Goal: Navigation & Orientation: Find specific page/section

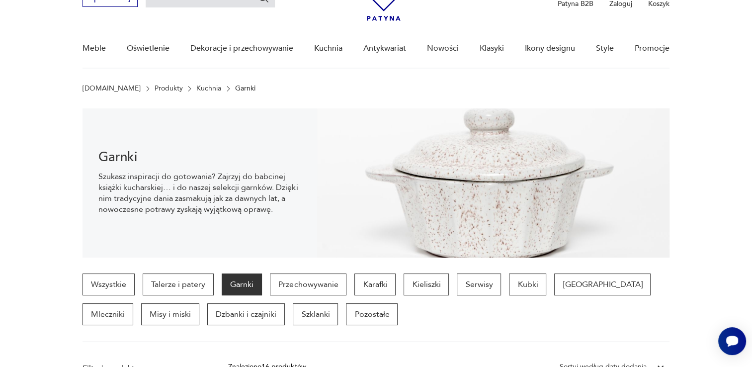
scroll to position [50, 0]
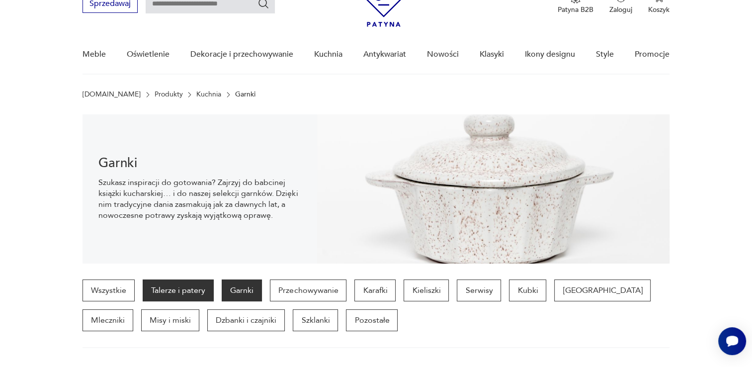
click at [190, 291] on p "Talerze i patery" at bounding box center [178, 290] width 71 height 22
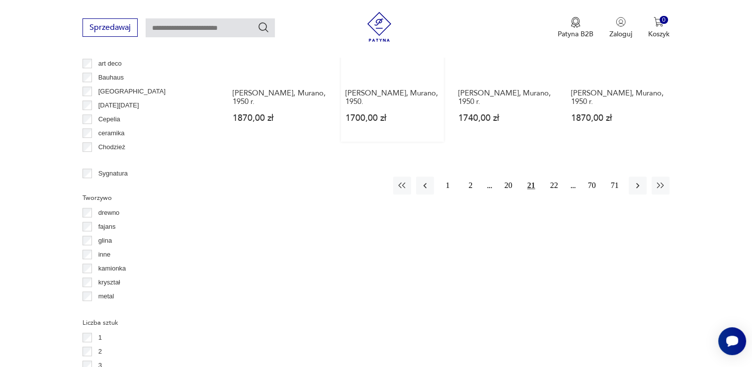
scroll to position [1108, 0]
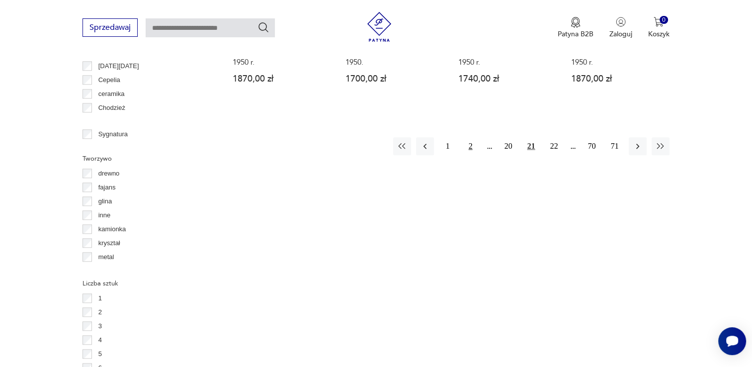
click at [469, 137] on button "2" at bounding box center [471, 146] width 18 height 18
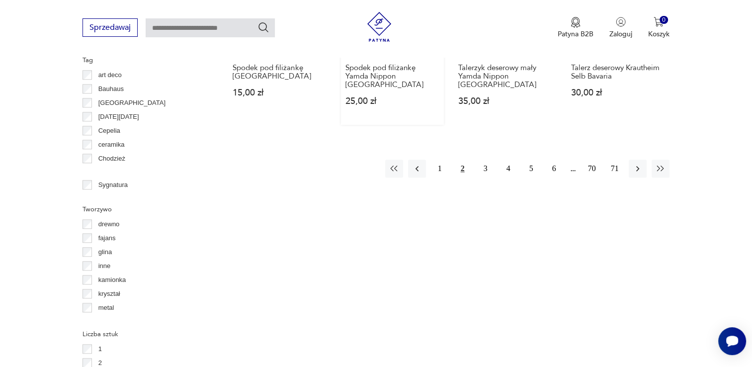
scroll to position [1058, 0]
click at [441, 159] on button "1" at bounding box center [440, 168] width 18 height 18
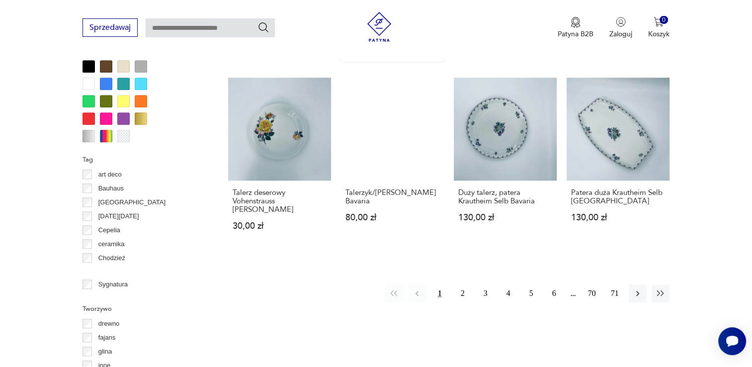
scroll to position [959, 0]
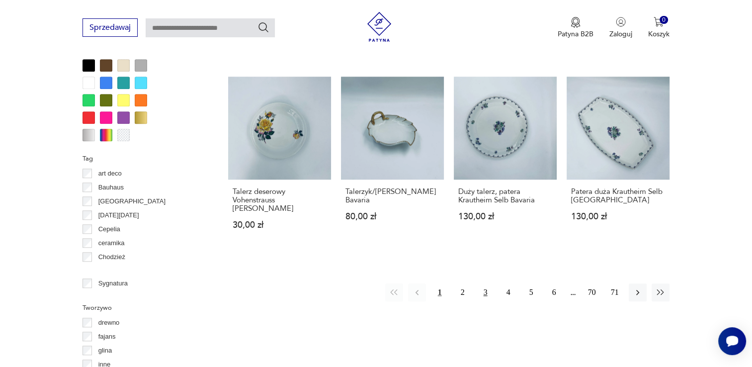
click at [484, 283] on button "3" at bounding box center [486, 292] width 18 height 18
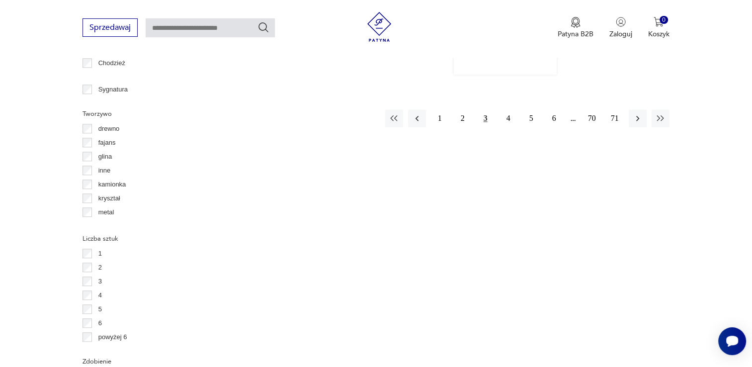
scroll to position [1158, 0]
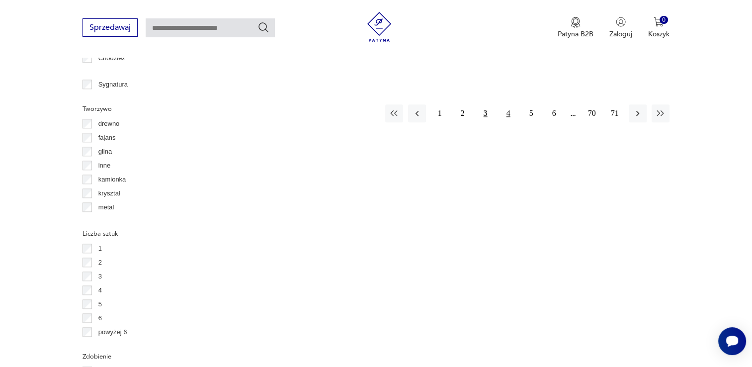
click at [508, 104] on button "4" at bounding box center [508, 113] width 18 height 18
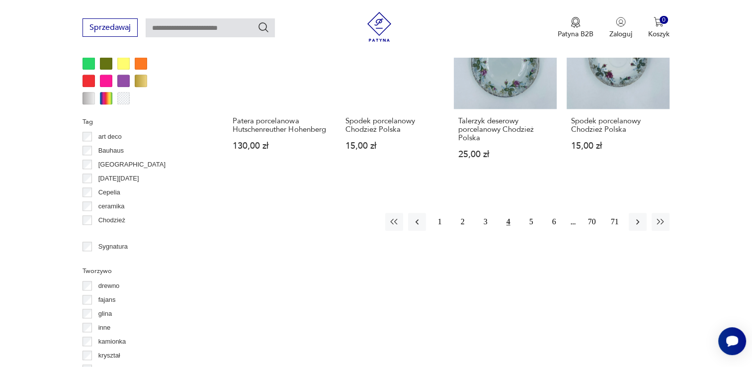
scroll to position [1009, 0]
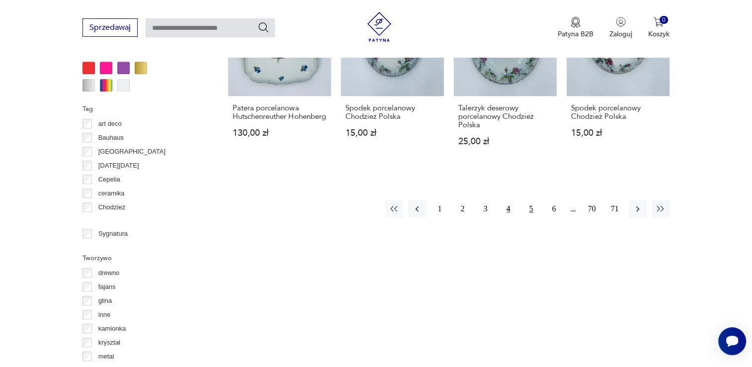
click at [527, 209] on button "5" at bounding box center [531, 209] width 18 height 18
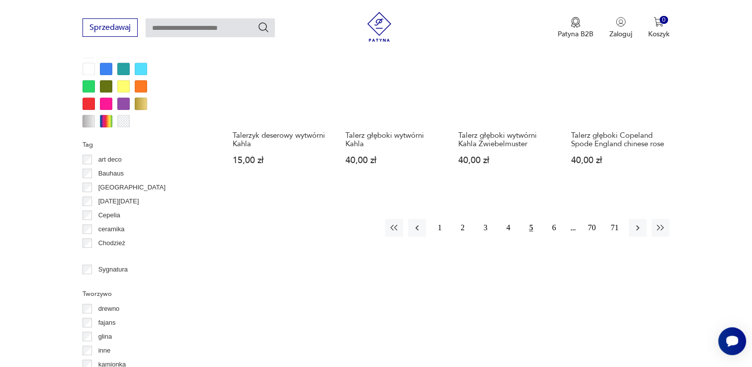
scroll to position [1058, 0]
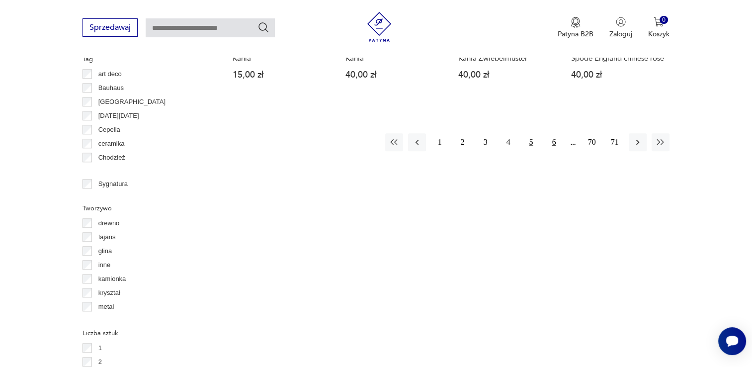
click at [552, 151] on button "6" at bounding box center [554, 142] width 18 height 18
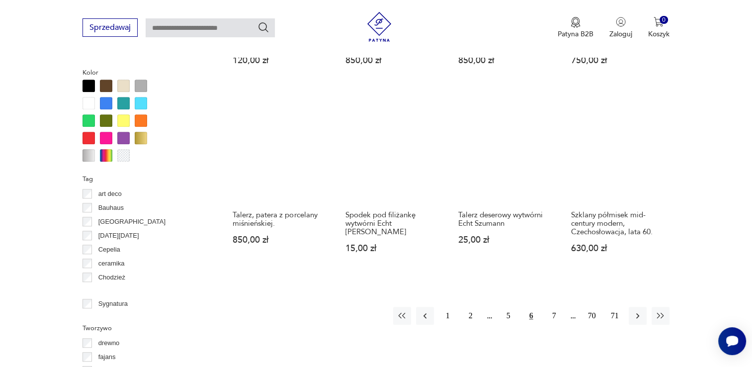
scroll to position [959, 0]
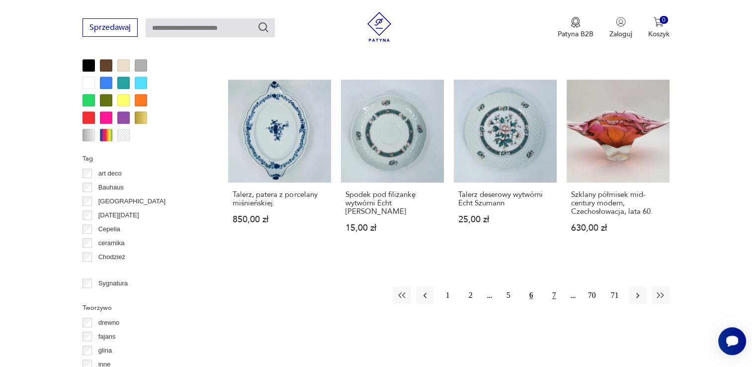
click at [550, 286] on button "7" at bounding box center [554, 295] width 18 height 18
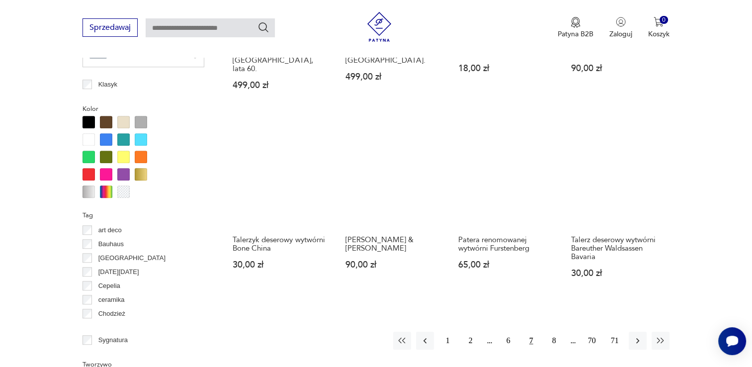
scroll to position [959, 0]
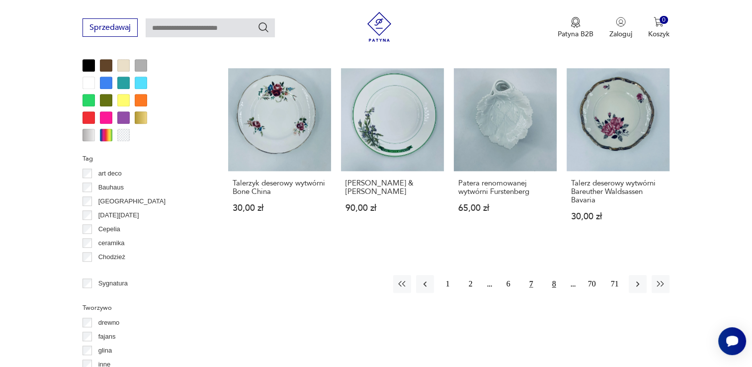
click at [552, 275] on button "8" at bounding box center [554, 284] width 18 height 18
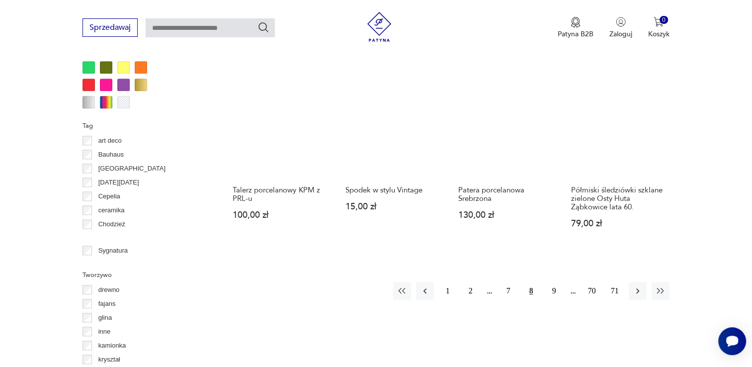
scroll to position [1009, 0]
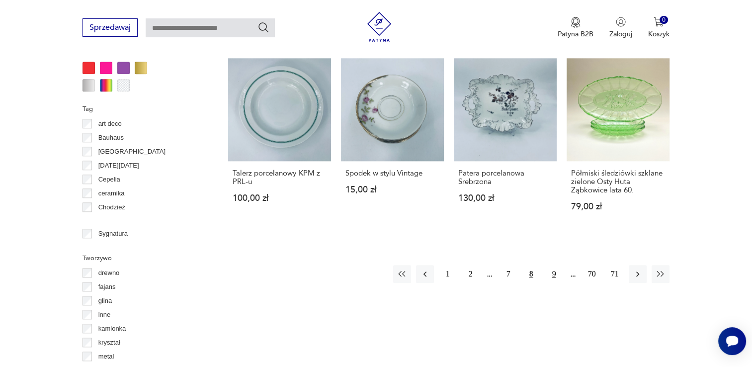
click at [549, 265] on button "9" at bounding box center [554, 274] width 18 height 18
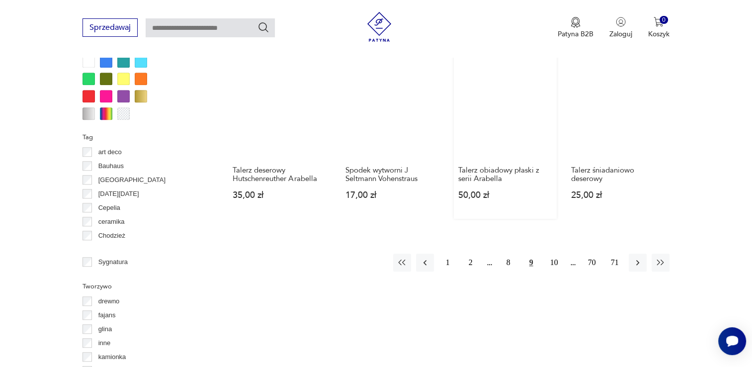
scroll to position [1009, 0]
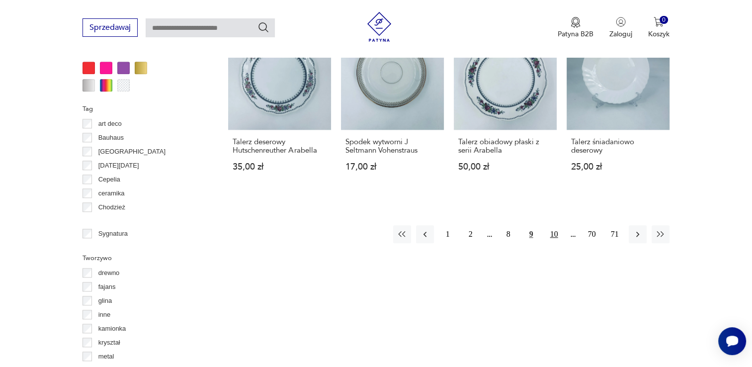
click at [552, 228] on button "10" at bounding box center [554, 234] width 18 height 18
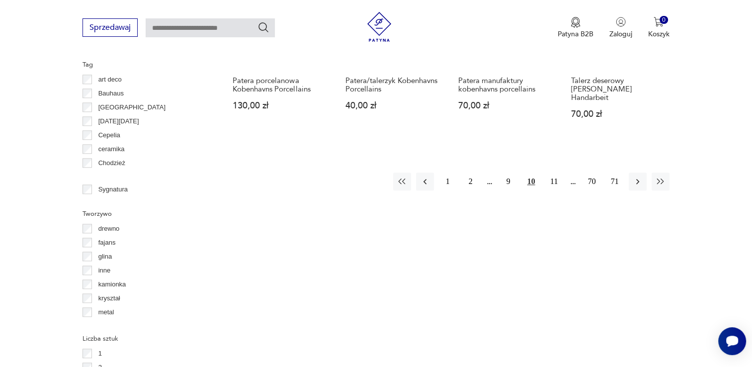
scroll to position [1058, 0]
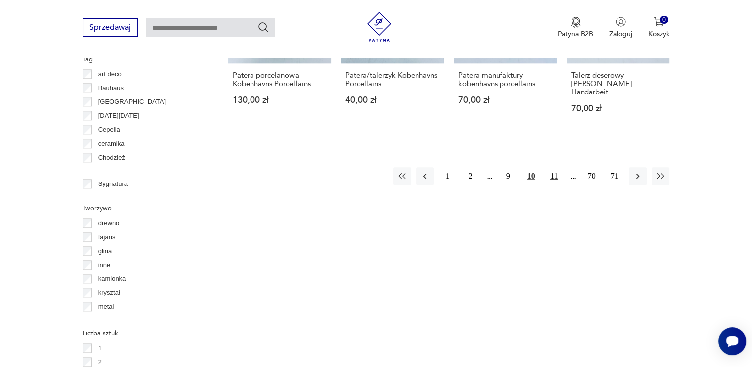
click at [552, 167] on button "11" at bounding box center [554, 176] width 18 height 18
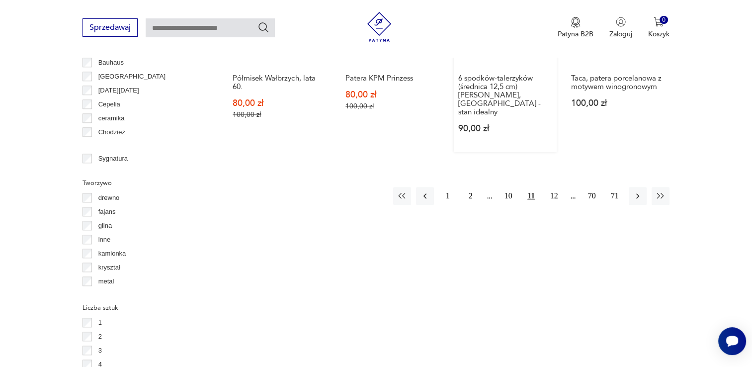
scroll to position [1108, 0]
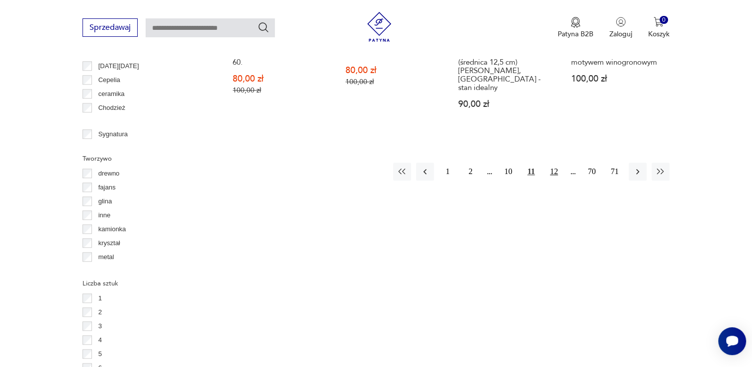
click at [548, 163] on button "12" at bounding box center [554, 172] width 18 height 18
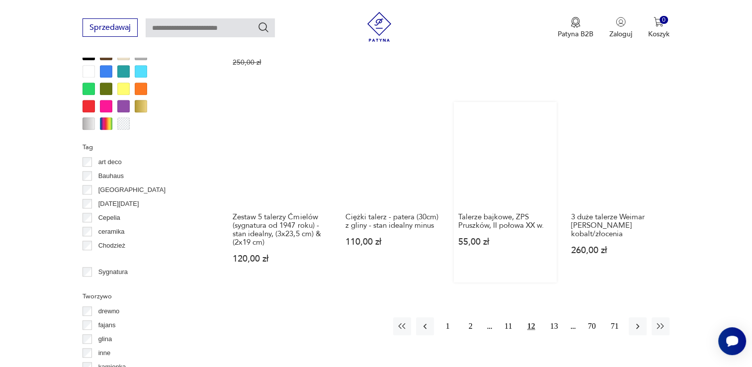
scroll to position [959, 0]
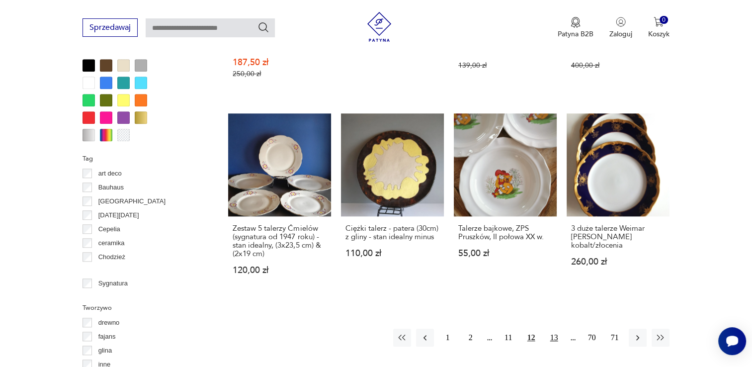
click at [554, 328] on button "13" at bounding box center [554, 337] width 18 height 18
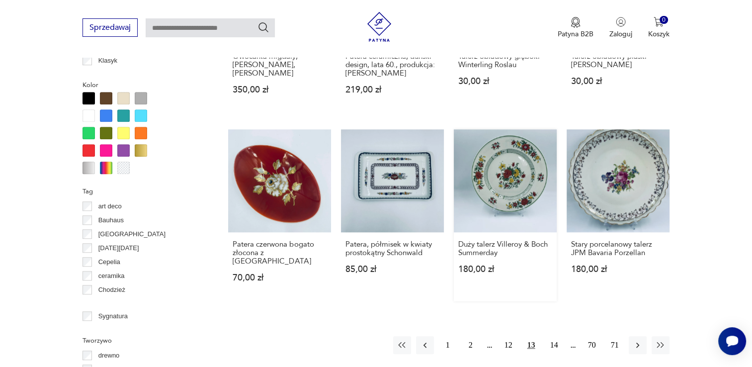
scroll to position [959, 0]
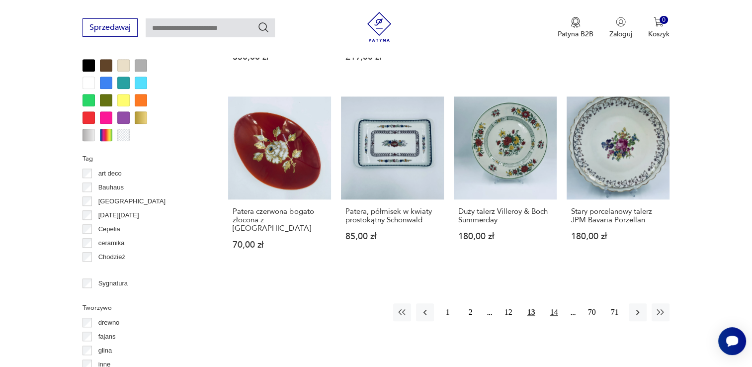
click at [552, 303] on button "14" at bounding box center [554, 312] width 18 height 18
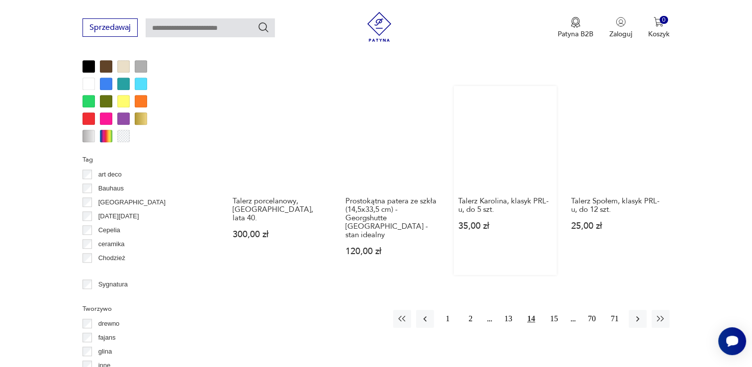
scroll to position [959, 0]
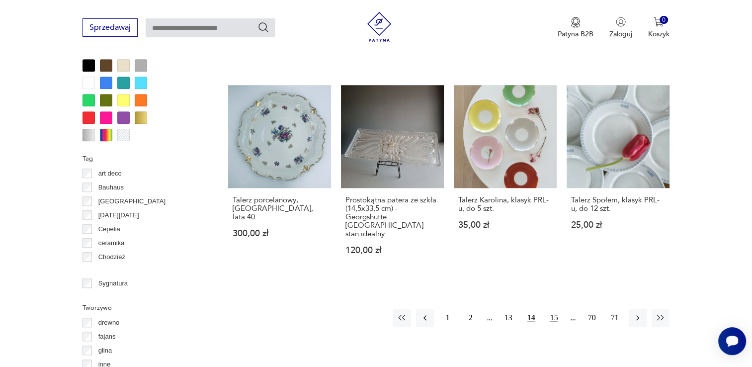
click at [547, 309] on button "15" at bounding box center [554, 318] width 18 height 18
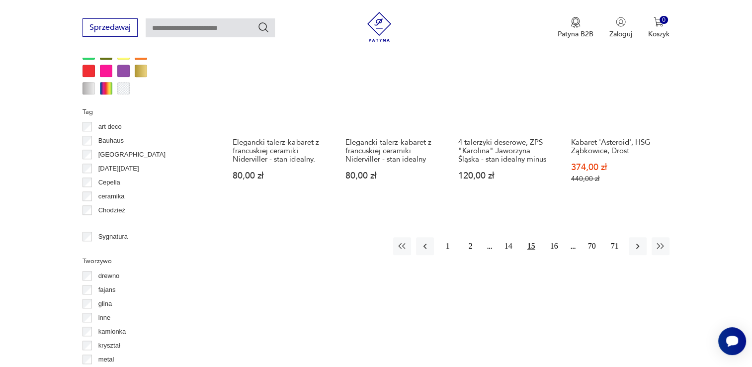
scroll to position [1009, 0]
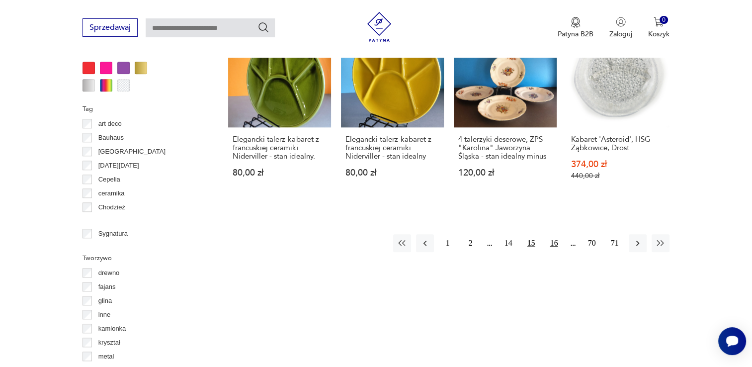
click at [555, 234] on button "16" at bounding box center [554, 243] width 18 height 18
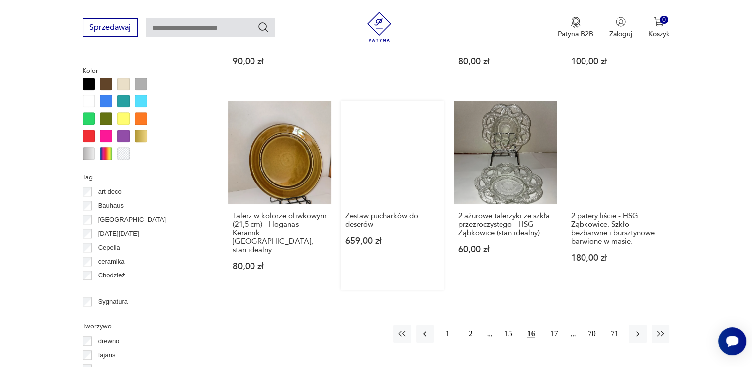
scroll to position [959, 0]
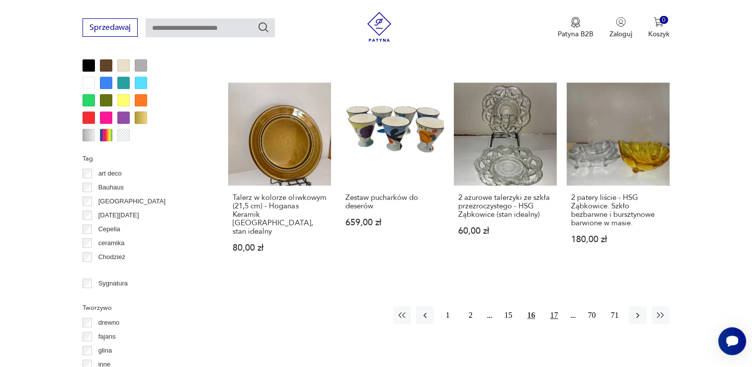
click at [552, 306] on button "17" at bounding box center [554, 315] width 18 height 18
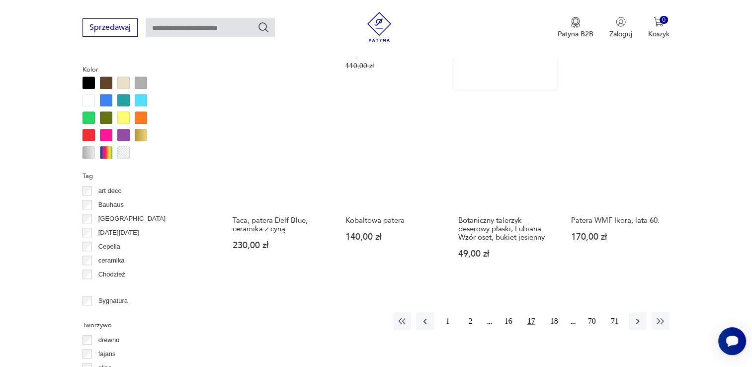
scroll to position [959, 0]
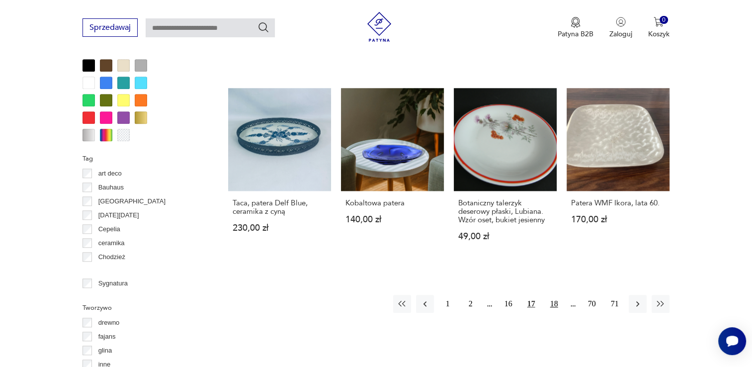
click at [557, 295] on button "18" at bounding box center [554, 304] width 18 height 18
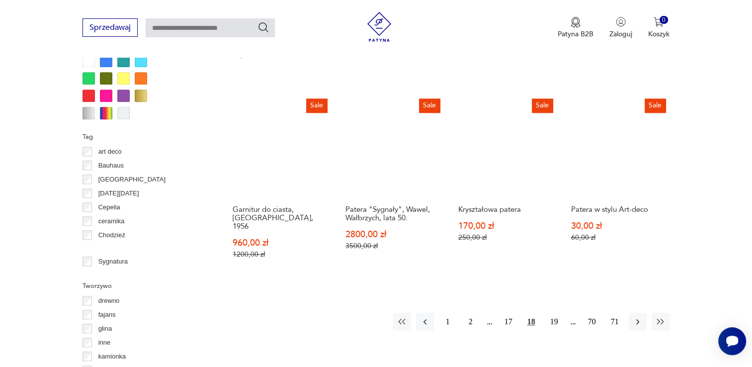
scroll to position [1058, 0]
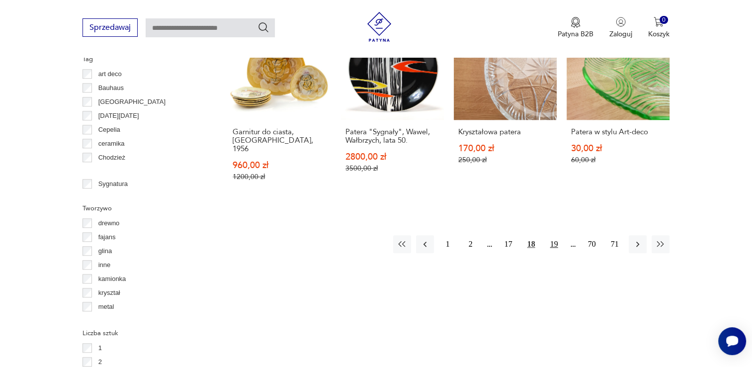
click at [552, 235] on button "19" at bounding box center [554, 244] width 18 height 18
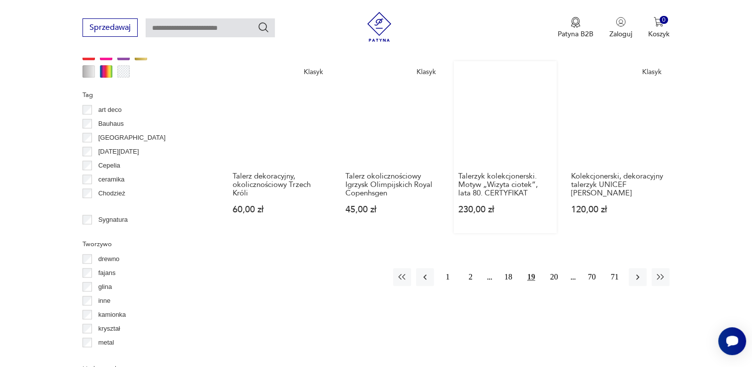
scroll to position [1058, 0]
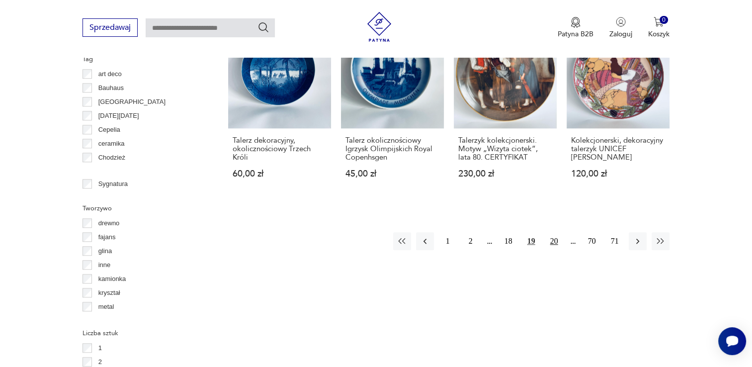
click at [554, 232] on button "20" at bounding box center [554, 241] width 18 height 18
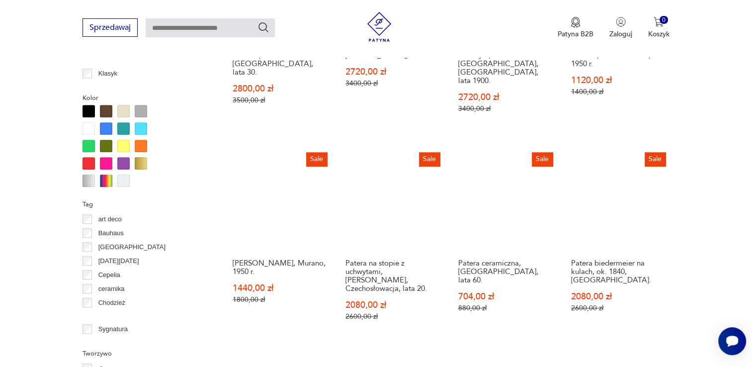
scroll to position [959, 0]
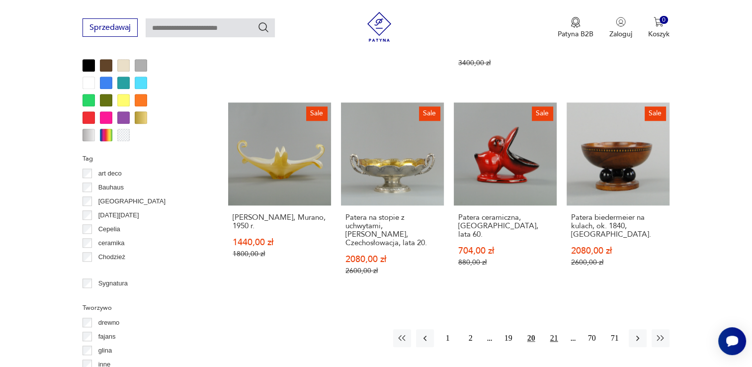
click at [558, 329] on button "21" at bounding box center [554, 338] width 18 height 18
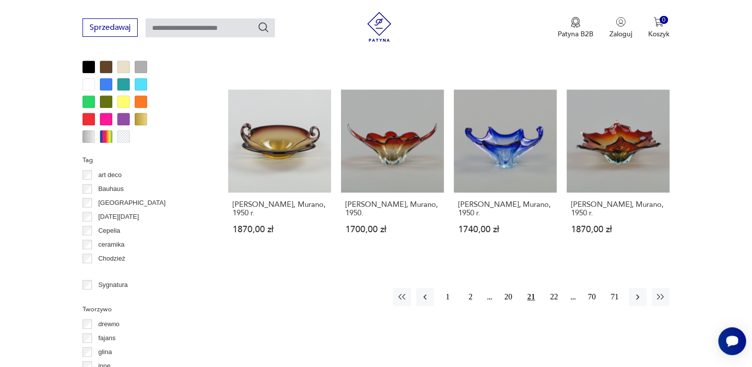
scroll to position [959, 0]
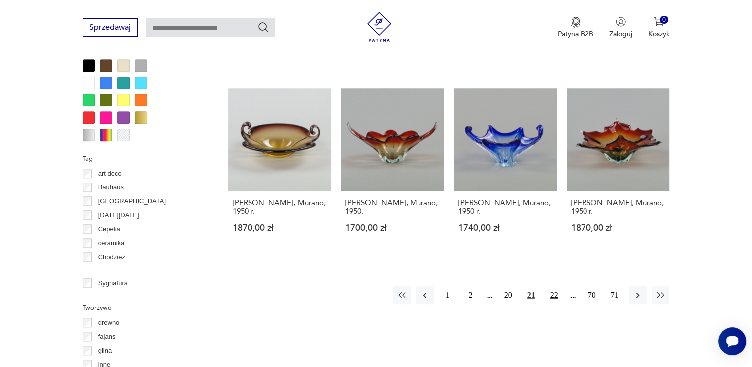
click at [556, 286] on button "22" at bounding box center [554, 295] width 18 height 18
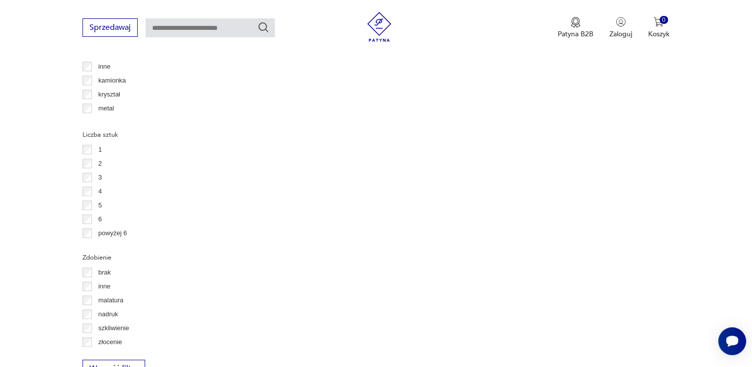
scroll to position [1262, 0]
